Goal: Information Seeking & Learning: Compare options

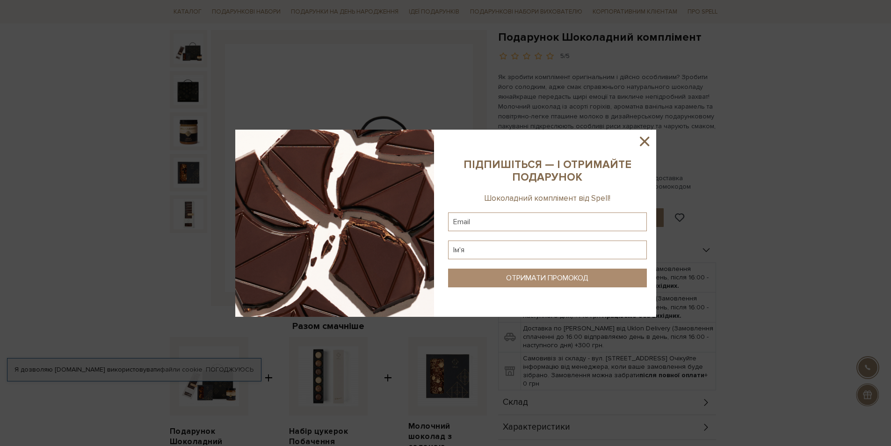
click at [642, 142] on icon at bounding box center [645, 141] width 16 height 16
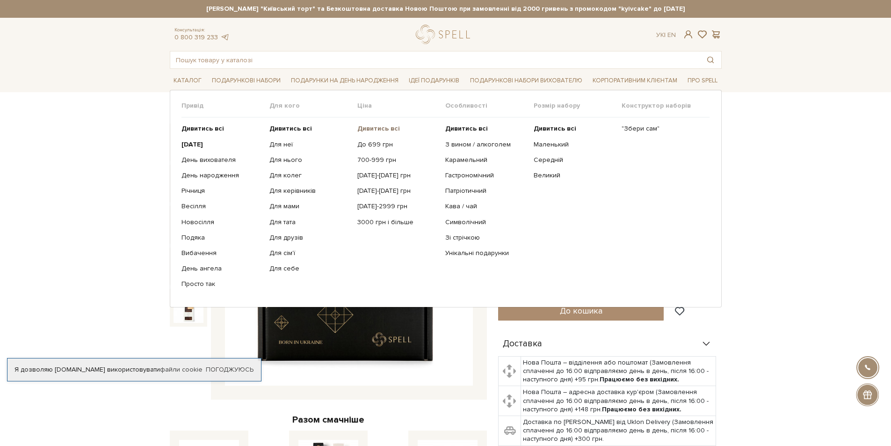
click at [360, 131] on b "Дивитись всі" at bounding box center [378, 128] width 43 height 8
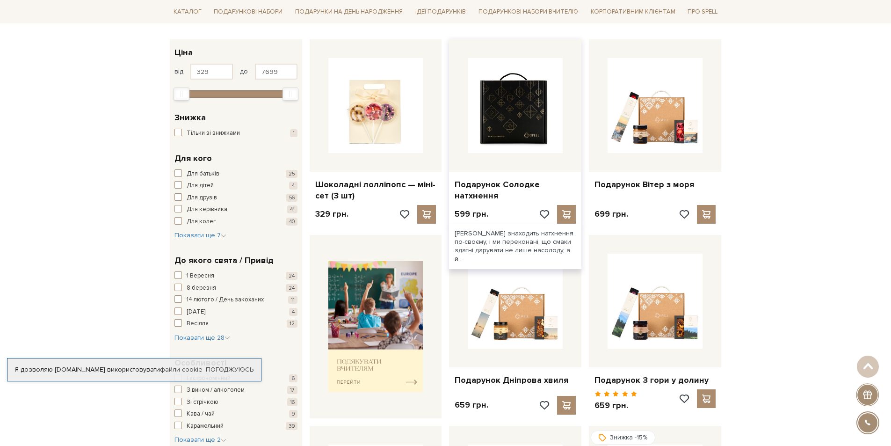
click at [501, 127] on img at bounding box center [515, 105] width 95 height 95
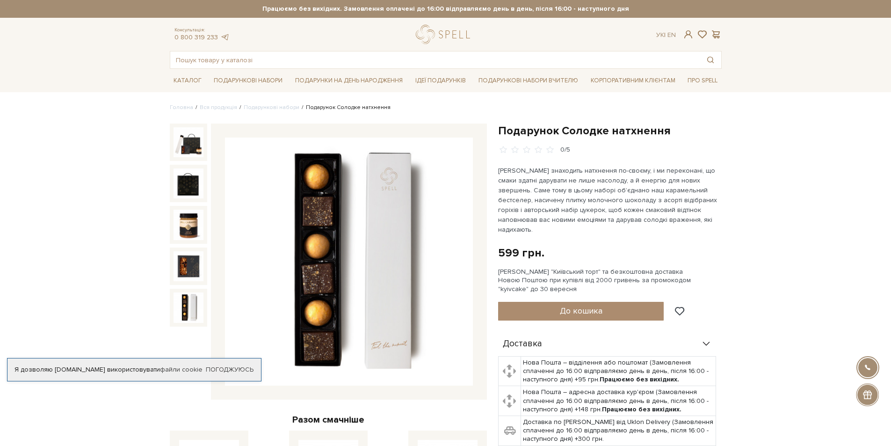
click at [182, 314] on img at bounding box center [189, 307] width 30 height 30
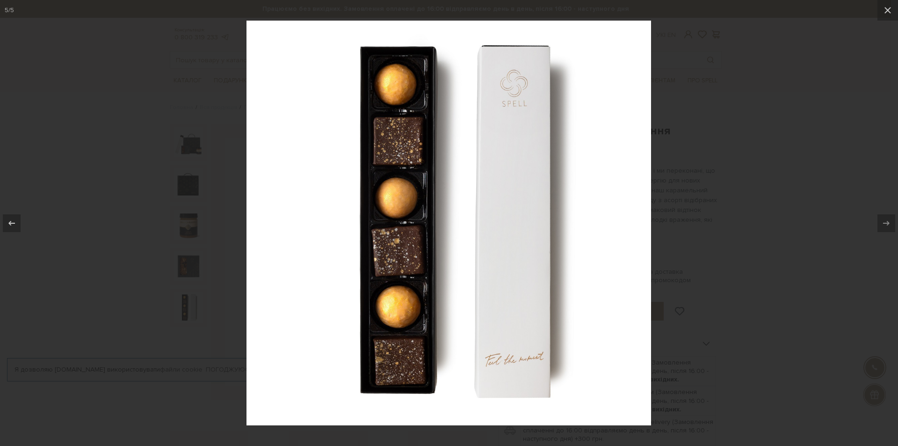
click at [159, 293] on div at bounding box center [449, 223] width 898 height 446
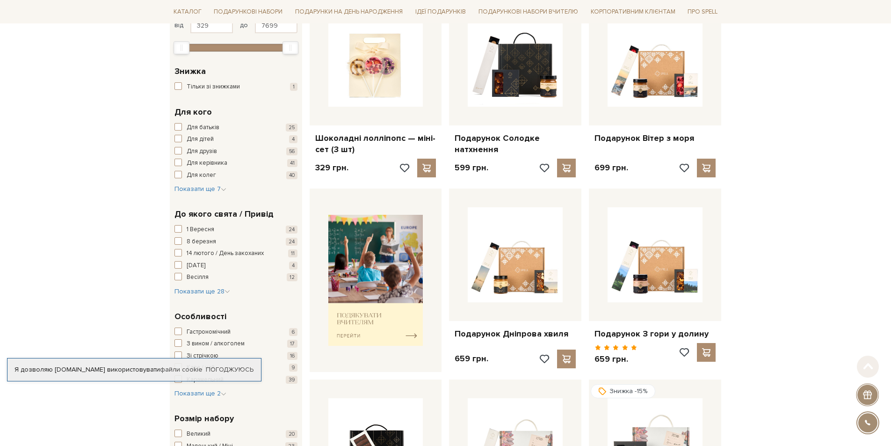
scroll to position [328, 0]
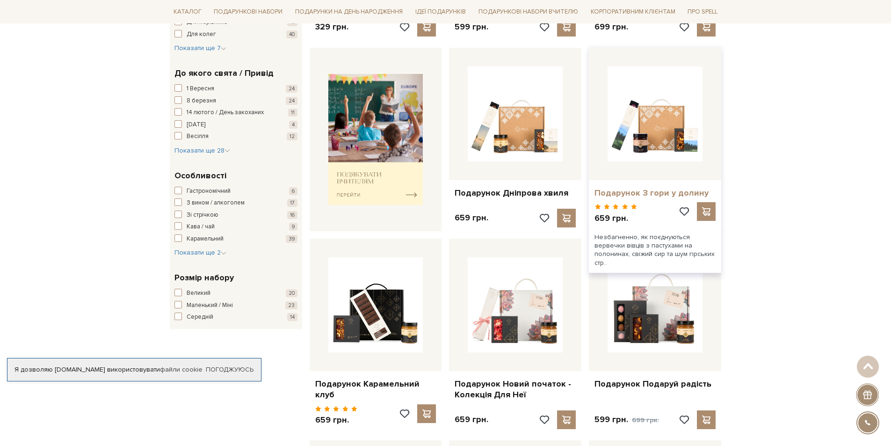
click at [655, 196] on link "Подарунок З гори у долину" at bounding box center [655, 193] width 121 height 11
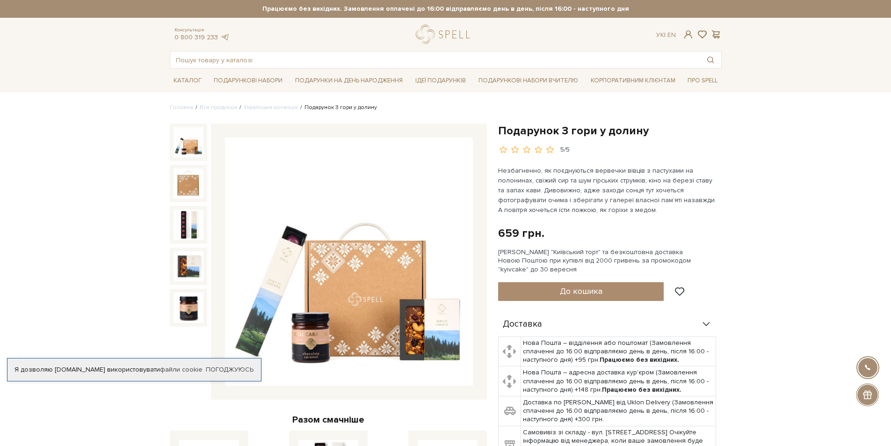
click at [315, 349] on img at bounding box center [349, 262] width 248 height 248
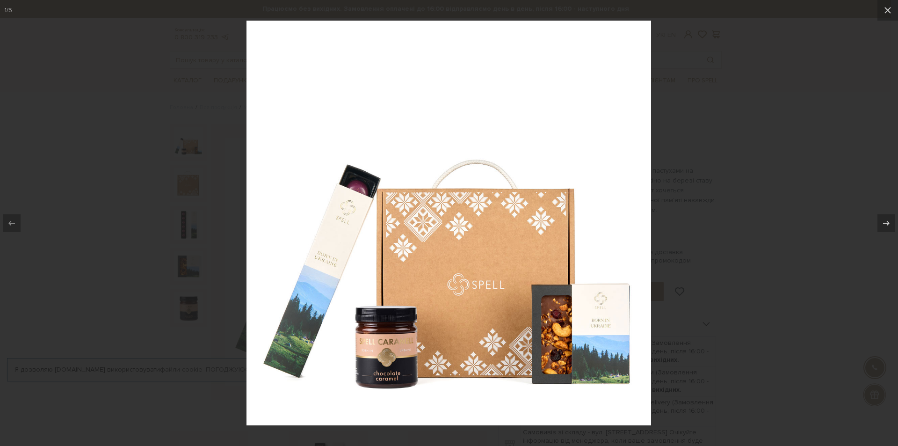
click at [190, 298] on div at bounding box center [449, 223] width 898 height 446
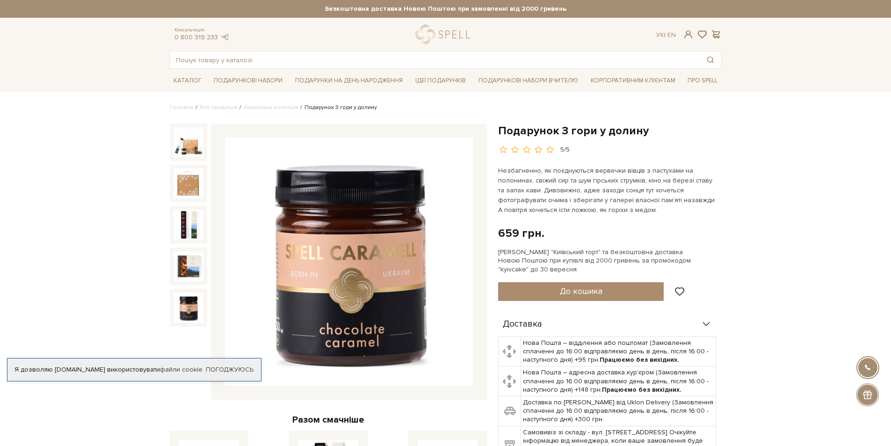
click at [190, 306] on img at bounding box center [189, 307] width 30 height 30
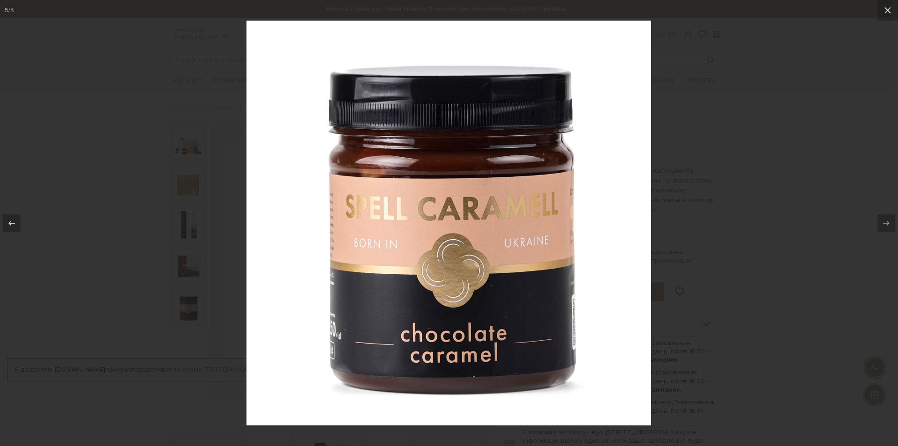
click at [190, 306] on div at bounding box center [449, 223] width 898 height 446
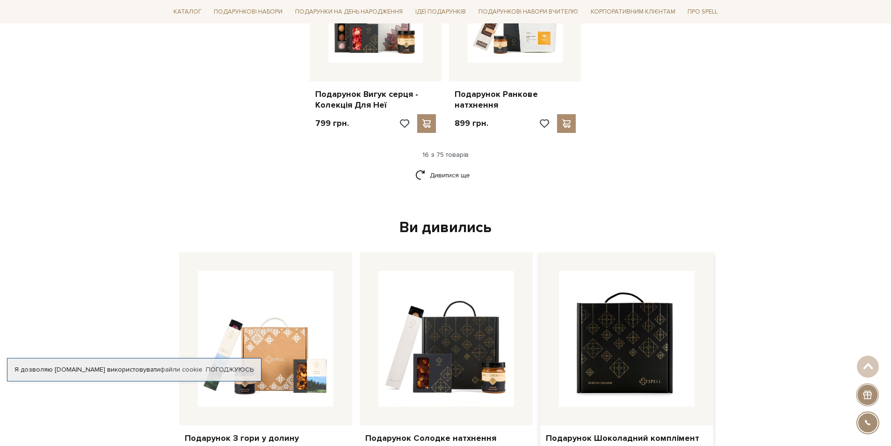
scroll to position [1233, 0]
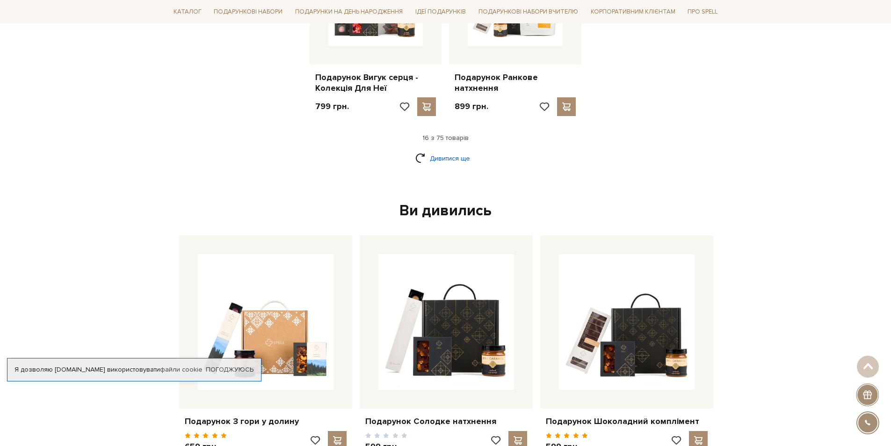
click at [430, 156] on link "Дивитися ще" at bounding box center [445, 158] width 61 height 16
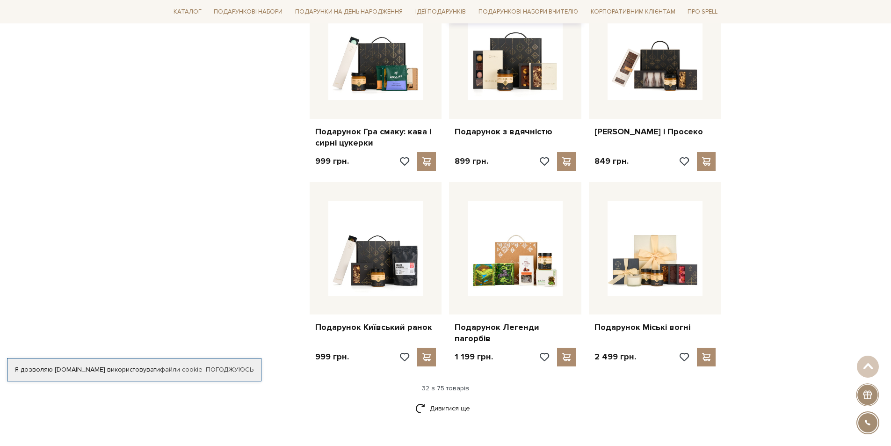
scroll to position [1982, 0]
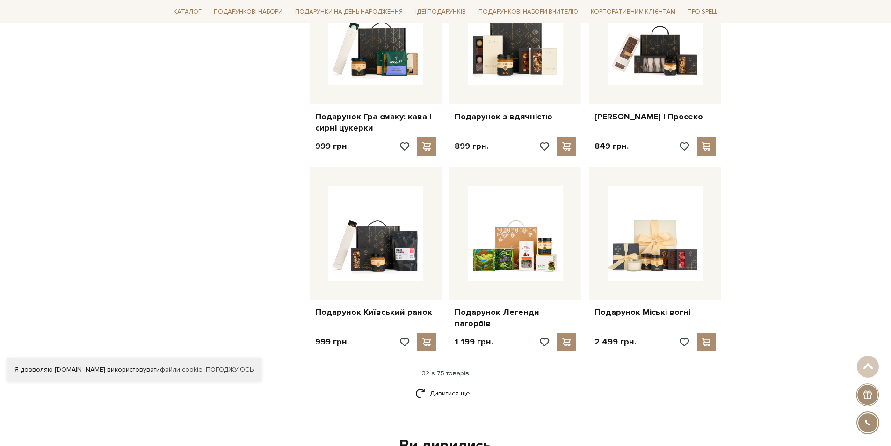
click at [464, 388] on div "Дивитися ще" at bounding box center [446, 399] width 560 height 28
click at [459, 385] on link "Дивитися ще" at bounding box center [445, 393] width 61 height 16
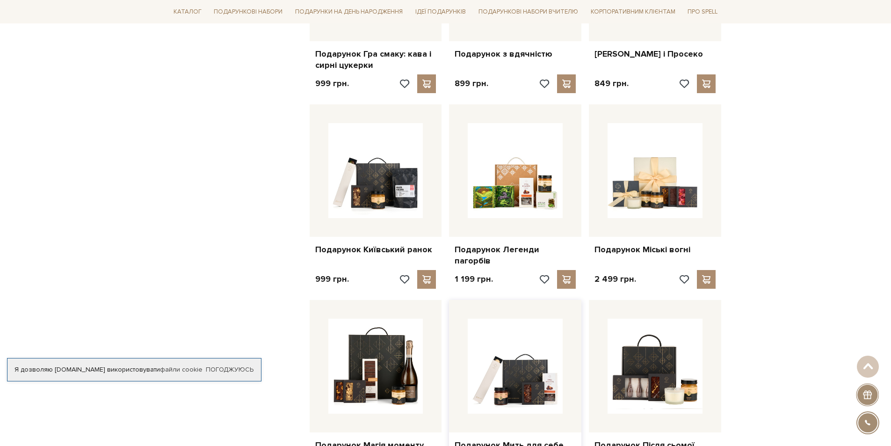
scroll to position [2122, 0]
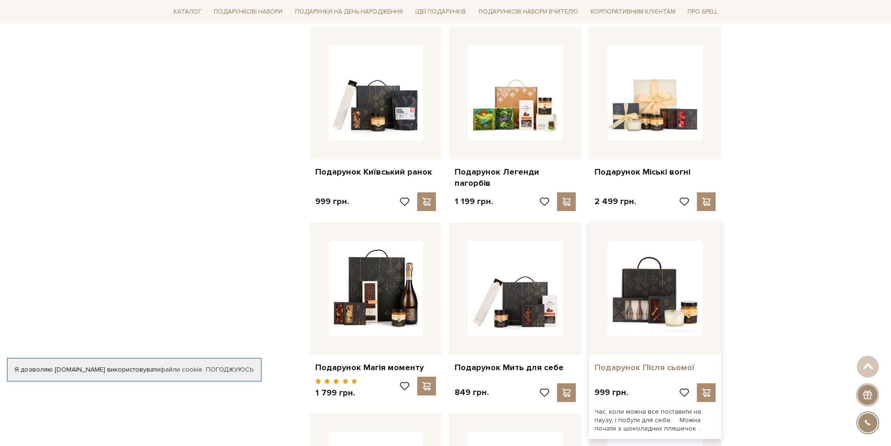
click at [664, 362] on link "Подарунок Після сьомої" at bounding box center [655, 367] width 121 height 11
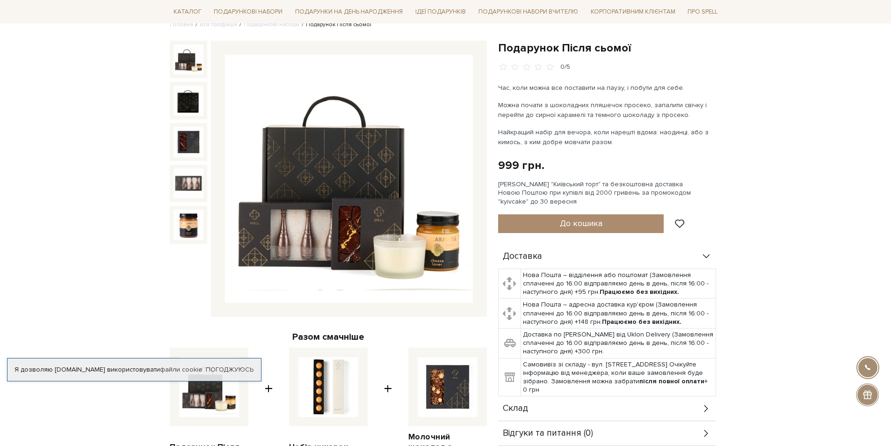
scroll to position [94, 0]
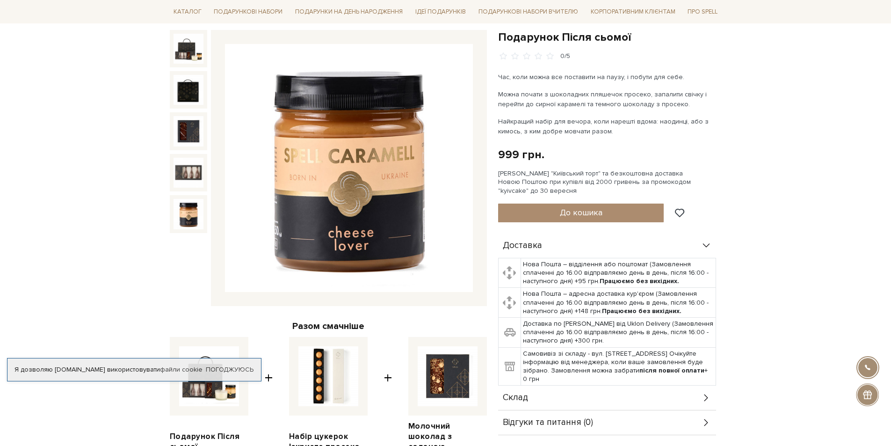
click at [182, 222] on img at bounding box center [189, 214] width 30 height 30
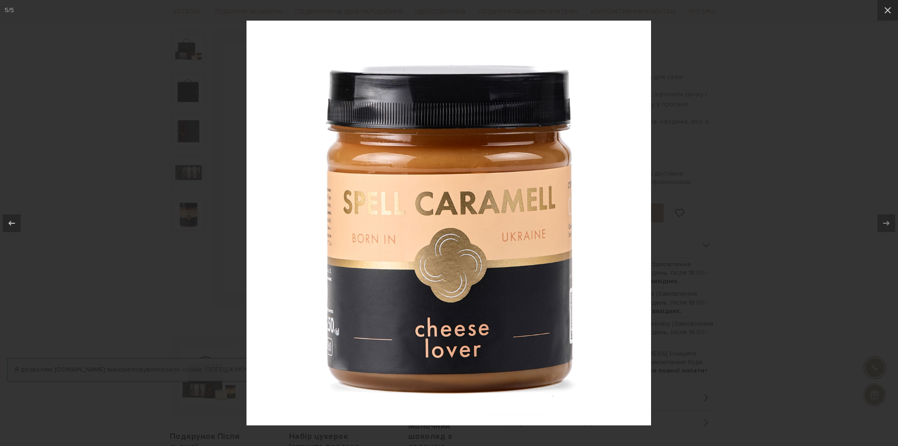
click at [182, 222] on div at bounding box center [449, 223] width 898 height 446
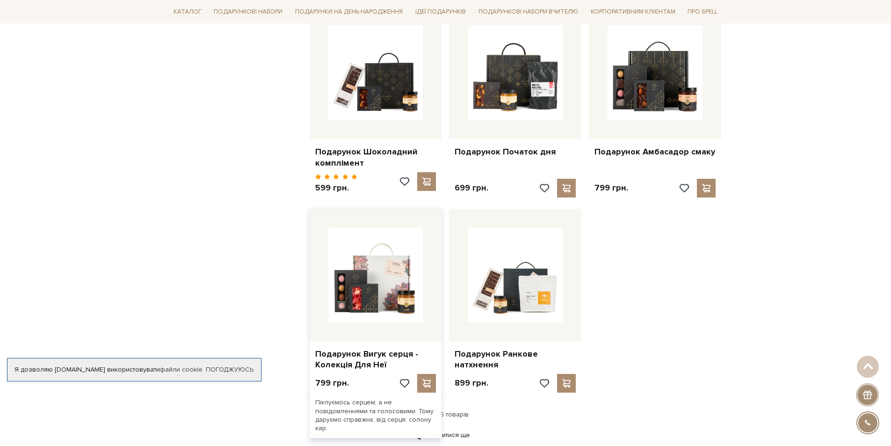
scroll to position [816, 0]
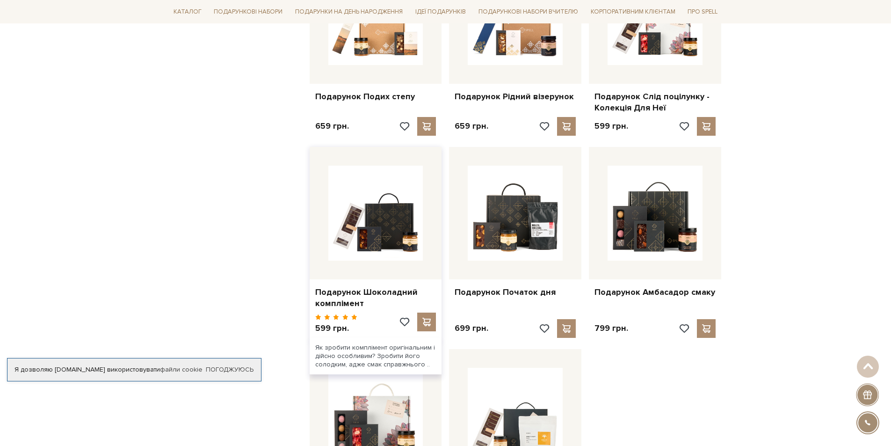
click at [372, 279] on div "Подарунок Шоколадний комплімент" at bounding box center [376, 295] width 132 height 33
click at [389, 287] on link "Подарунок Шоколадний комплімент" at bounding box center [375, 298] width 121 height 22
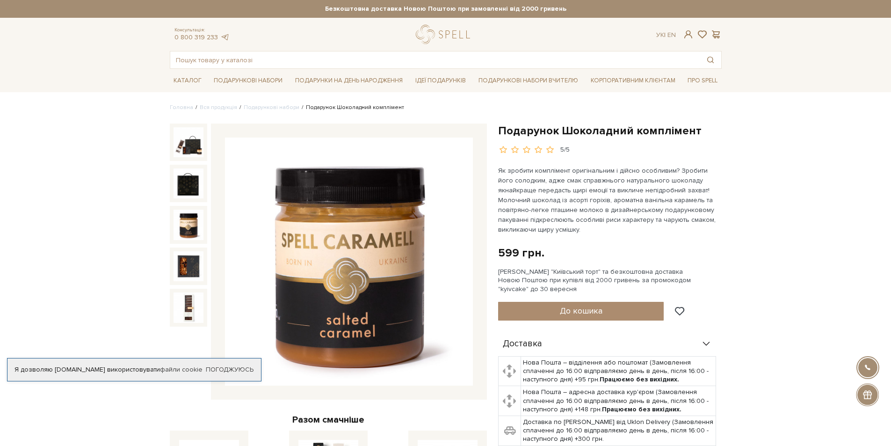
click at [180, 235] on img at bounding box center [189, 225] width 30 height 30
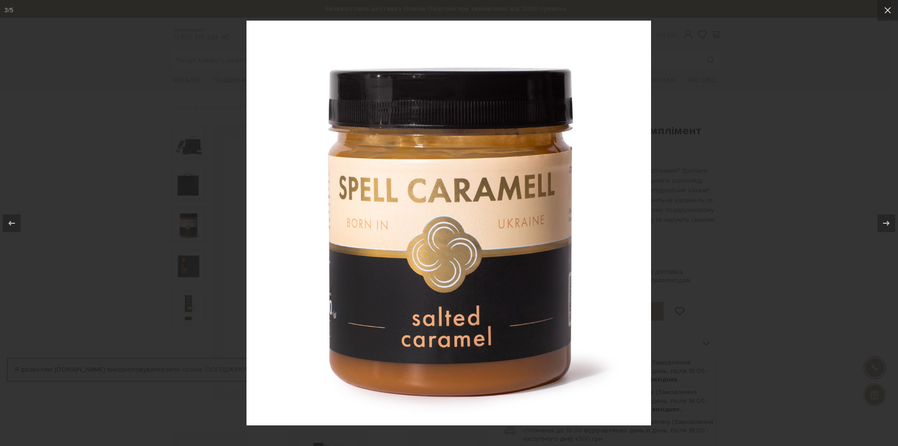
click at [180, 235] on div at bounding box center [449, 223] width 898 height 446
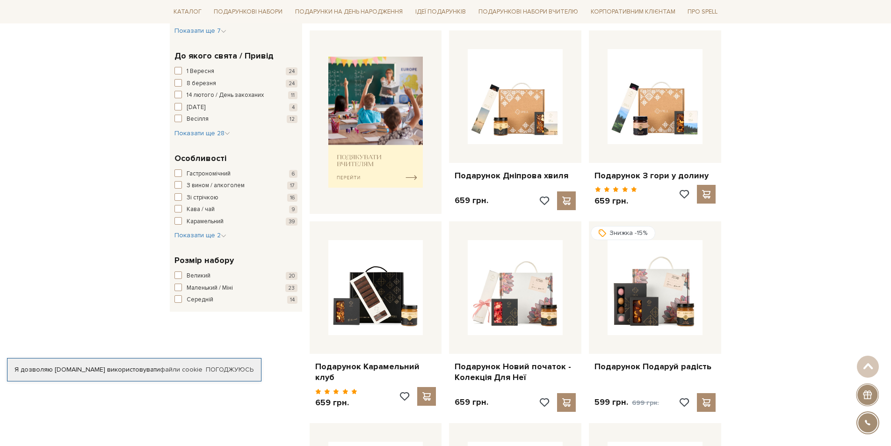
scroll to position [68, 0]
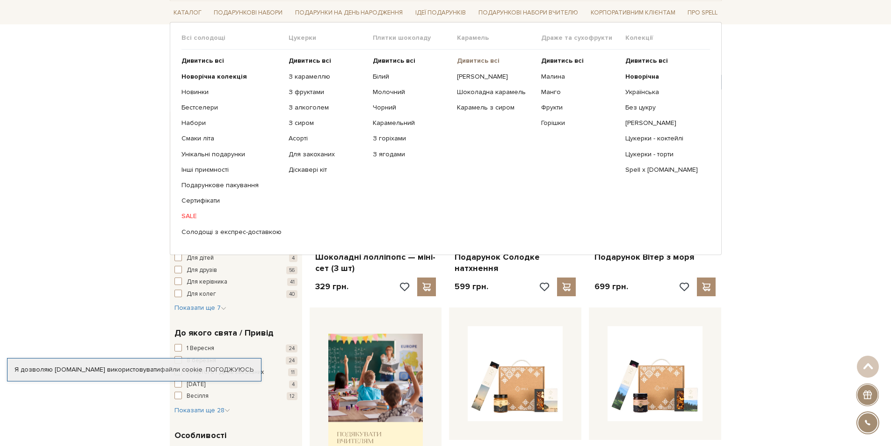
click at [464, 57] on b "Дивитись всі" at bounding box center [478, 61] width 43 height 8
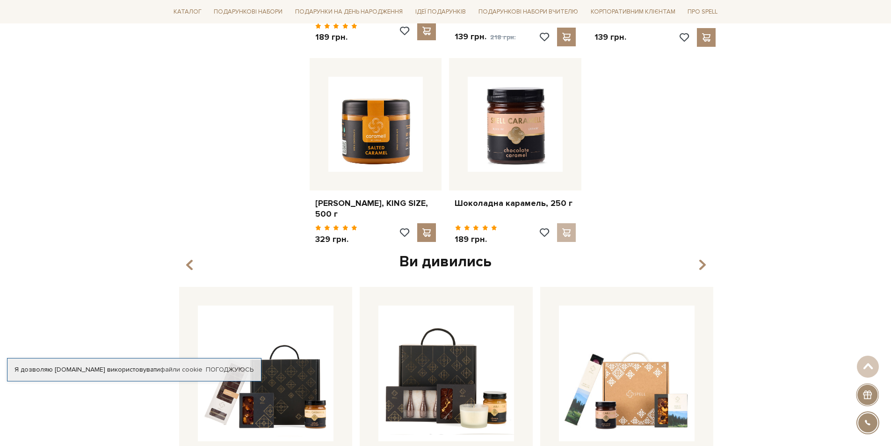
scroll to position [702, 0]
